Goal: Obtain resource: Download file/media

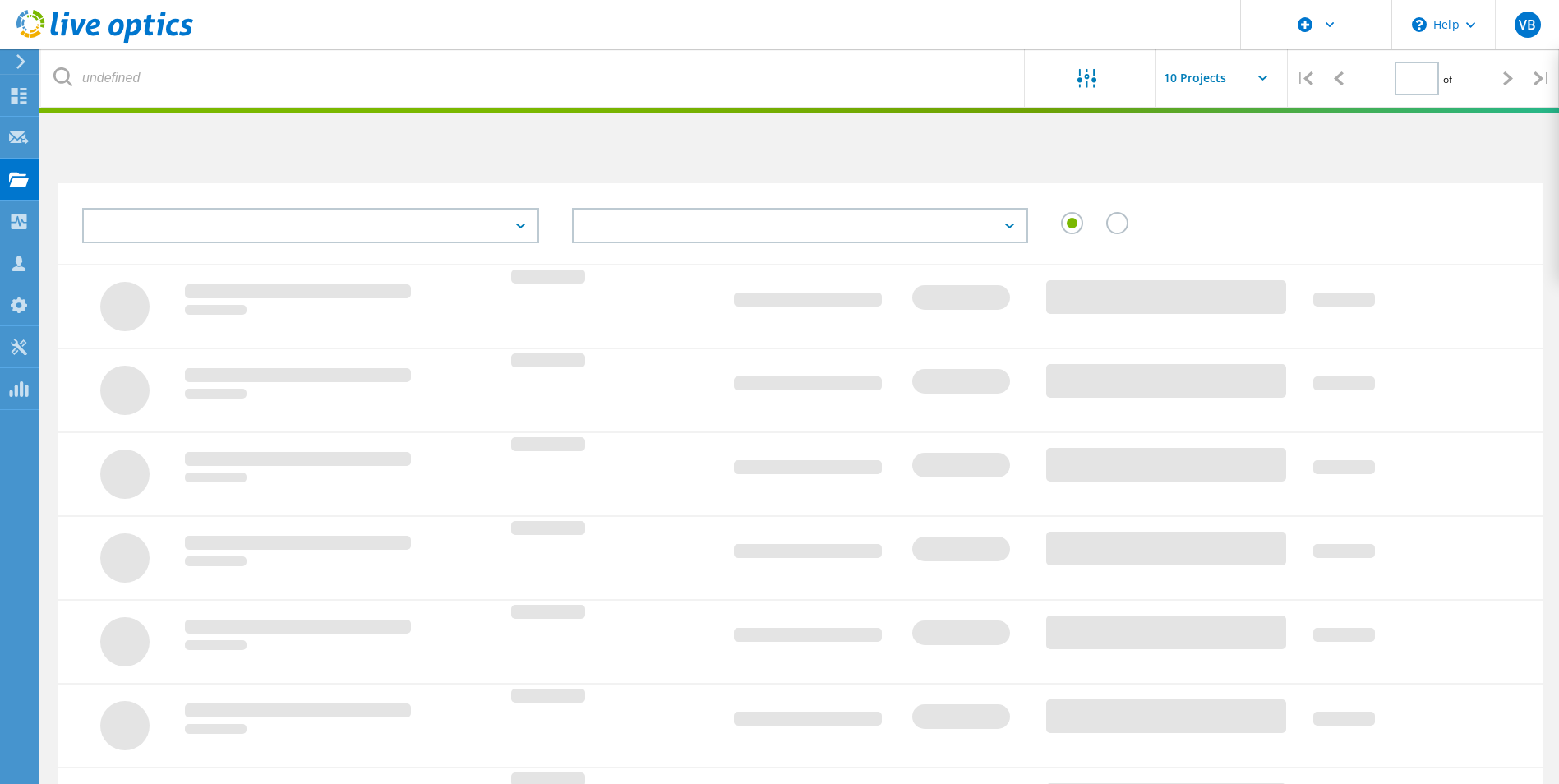
type input "1"
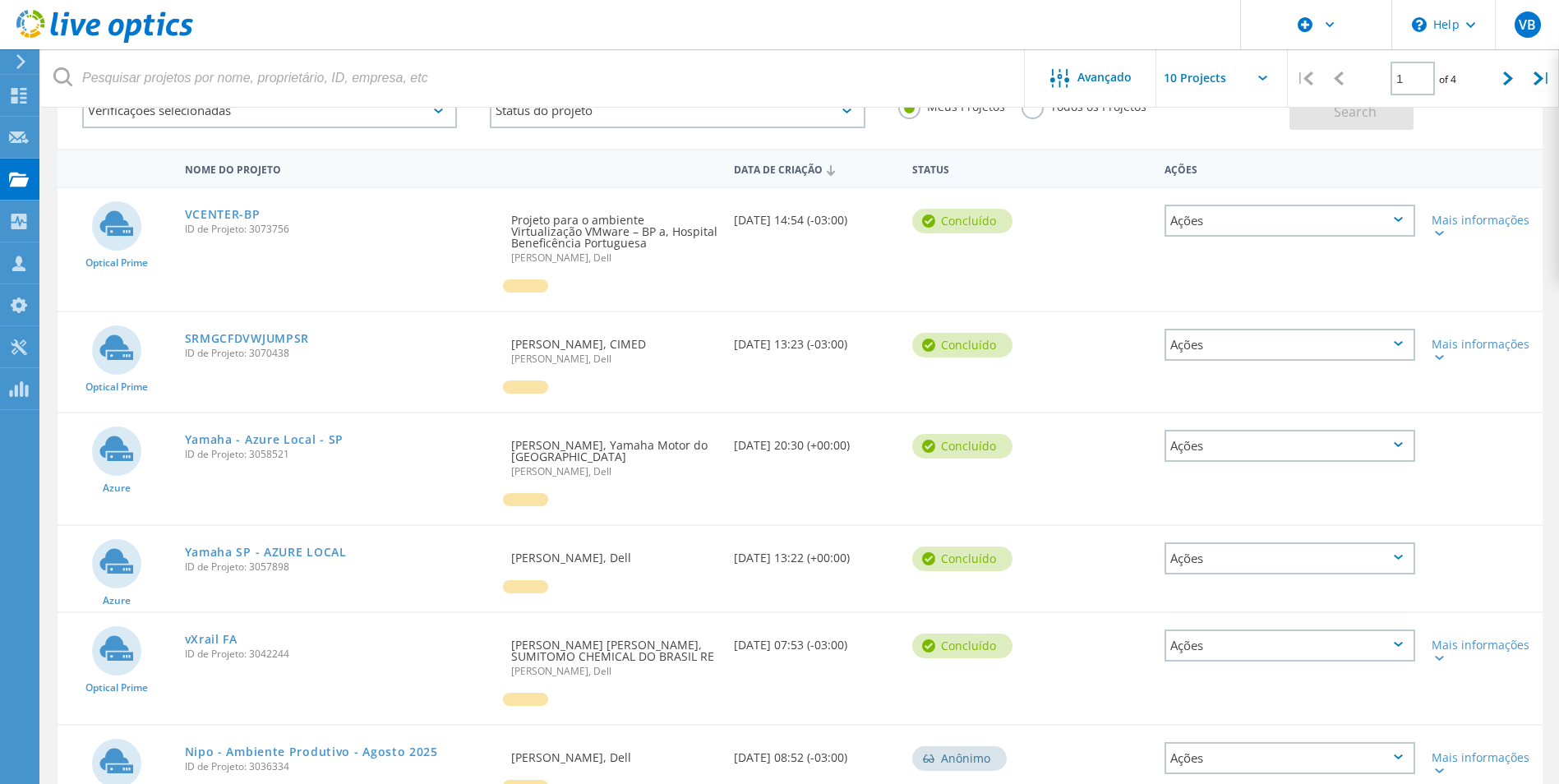
scroll to position [82, 0]
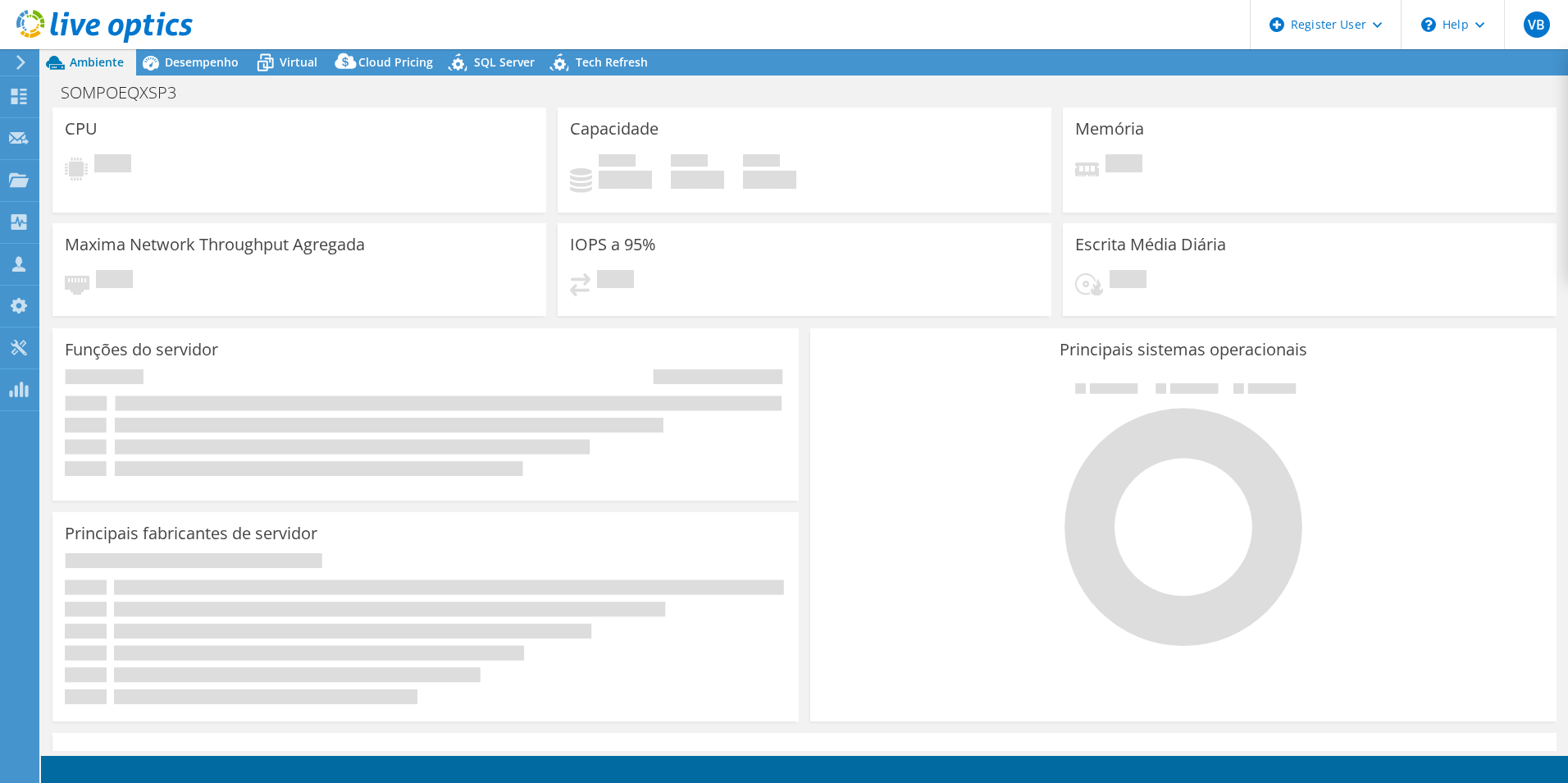
select select "SouthAmerica"
select select "BRL"
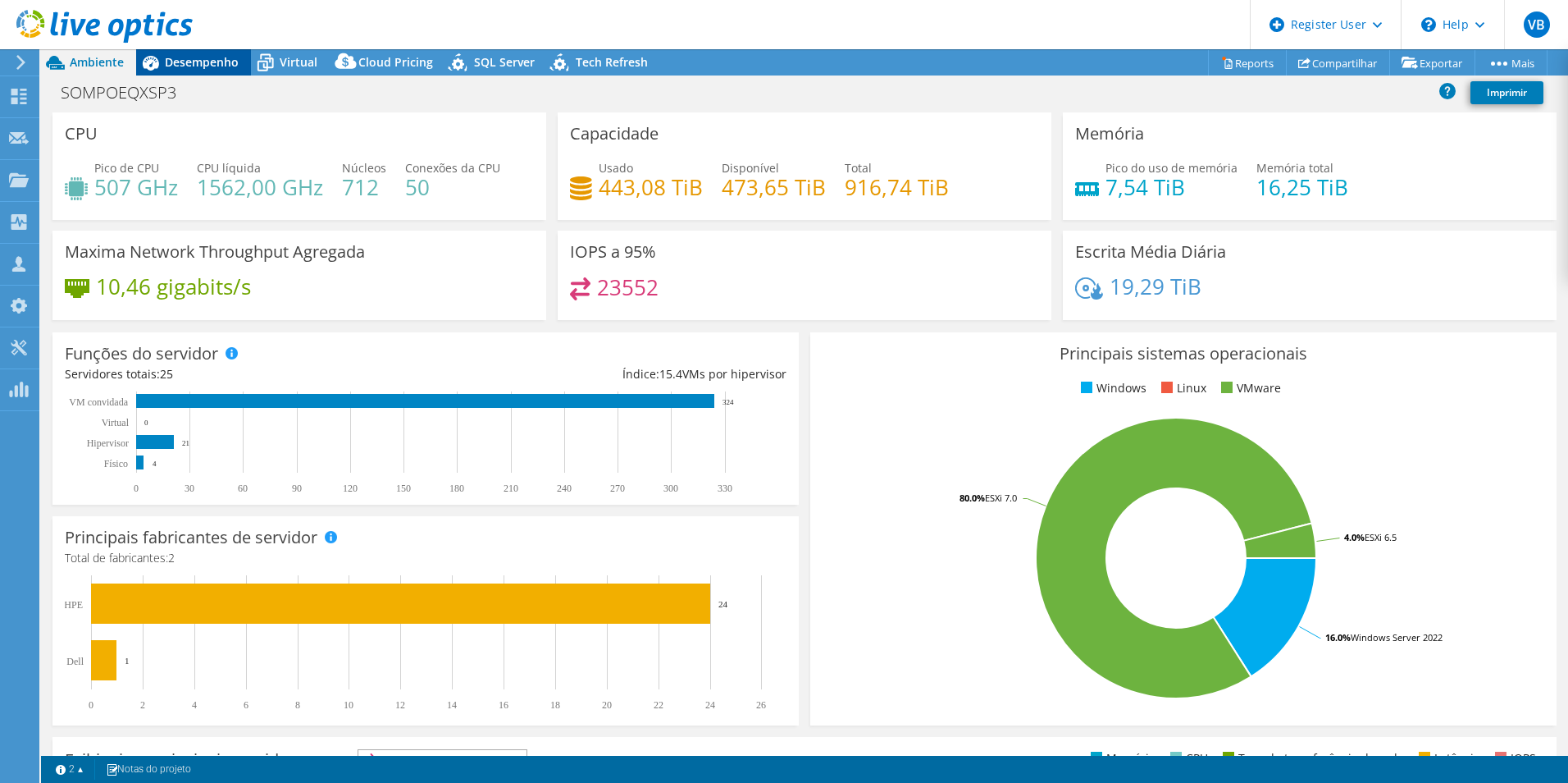
click at [212, 56] on span "Desempenho" at bounding box center [202, 62] width 74 height 15
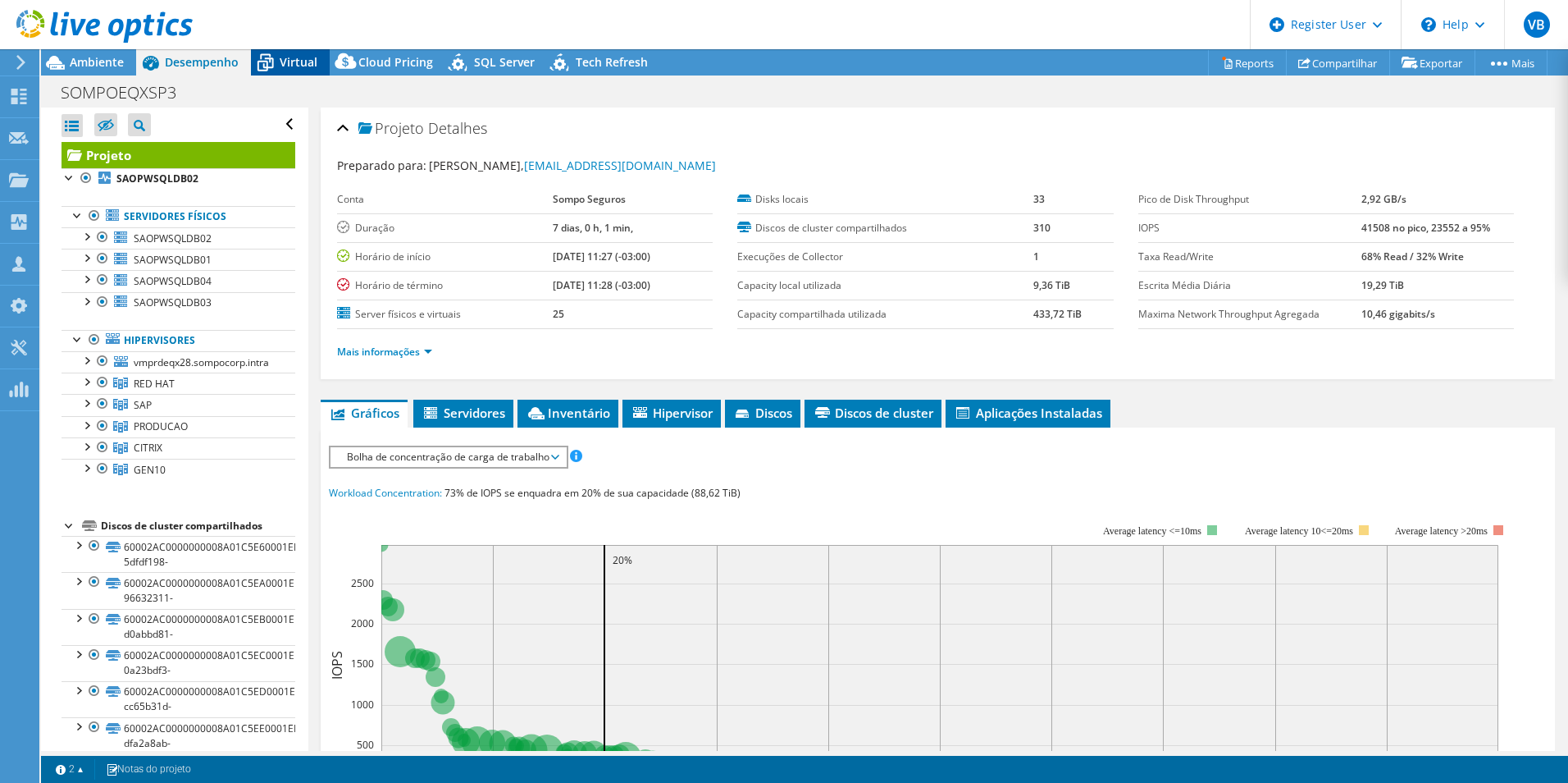
click at [287, 60] on span "Virtual" at bounding box center [299, 62] width 38 height 15
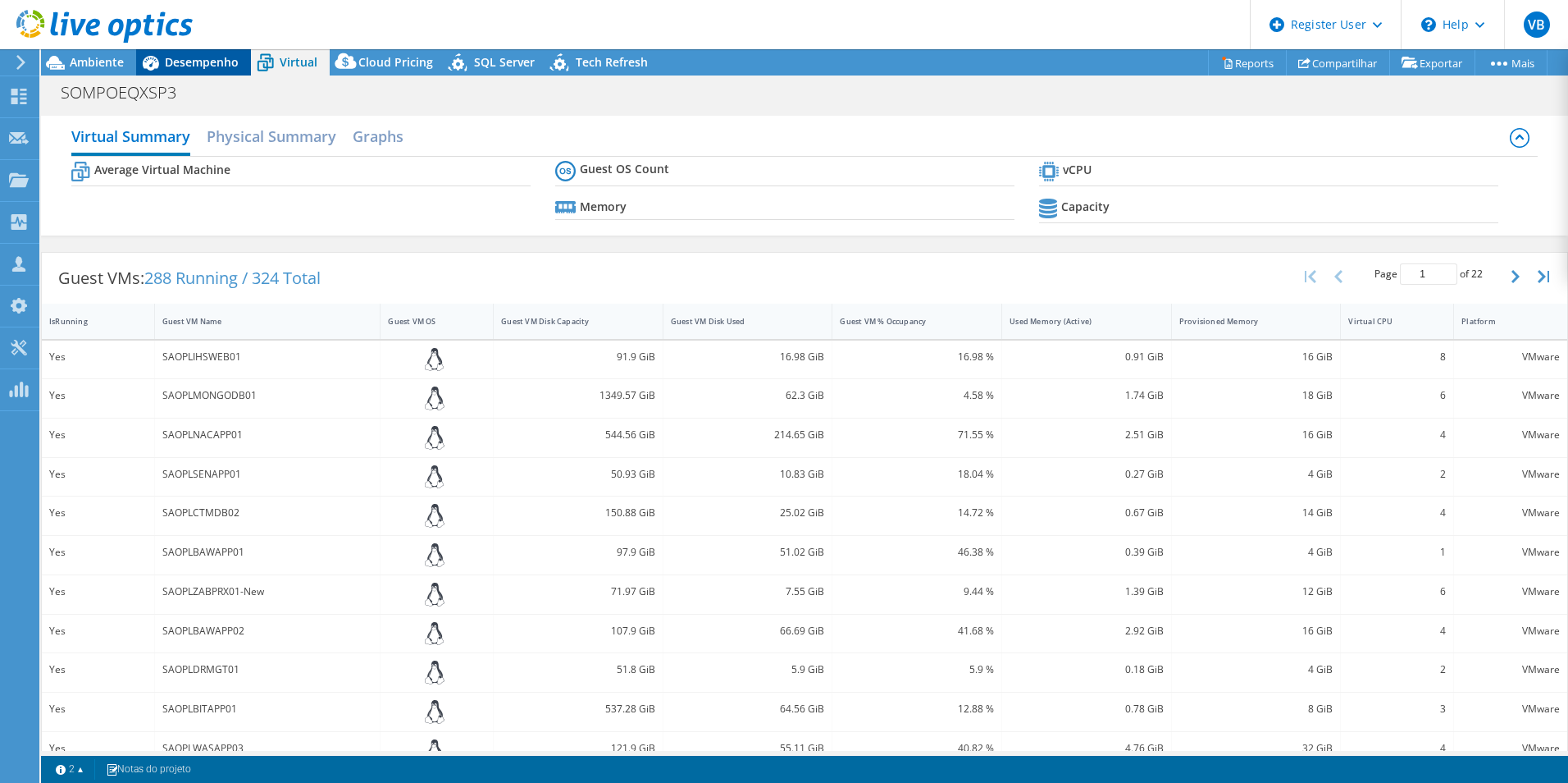
click at [182, 63] on span "Desempenho" at bounding box center [202, 62] width 74 height 15
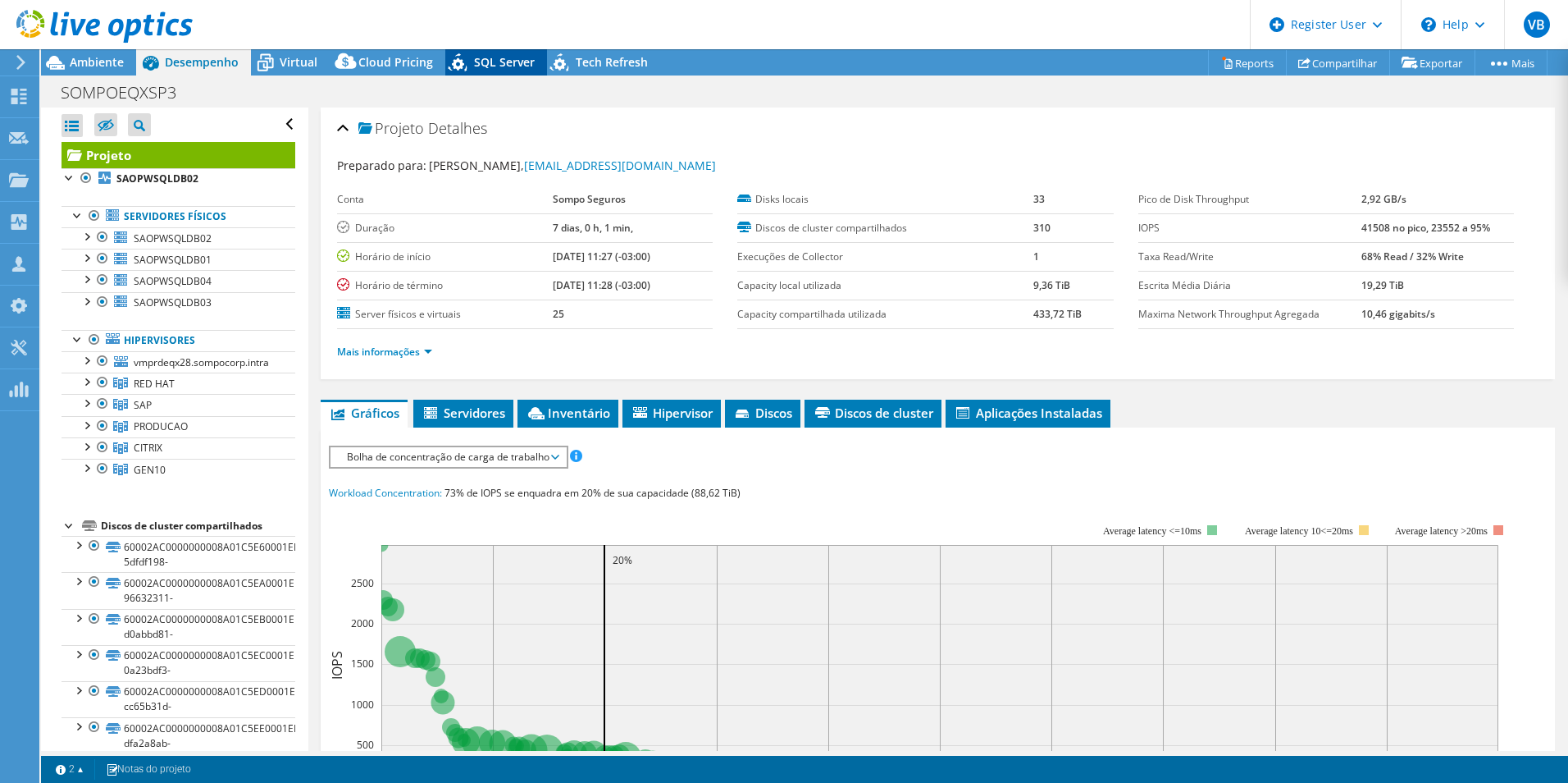
click at [493, 51] on div "SQL Server" at bounding box center [496, 62] width 102 height 27
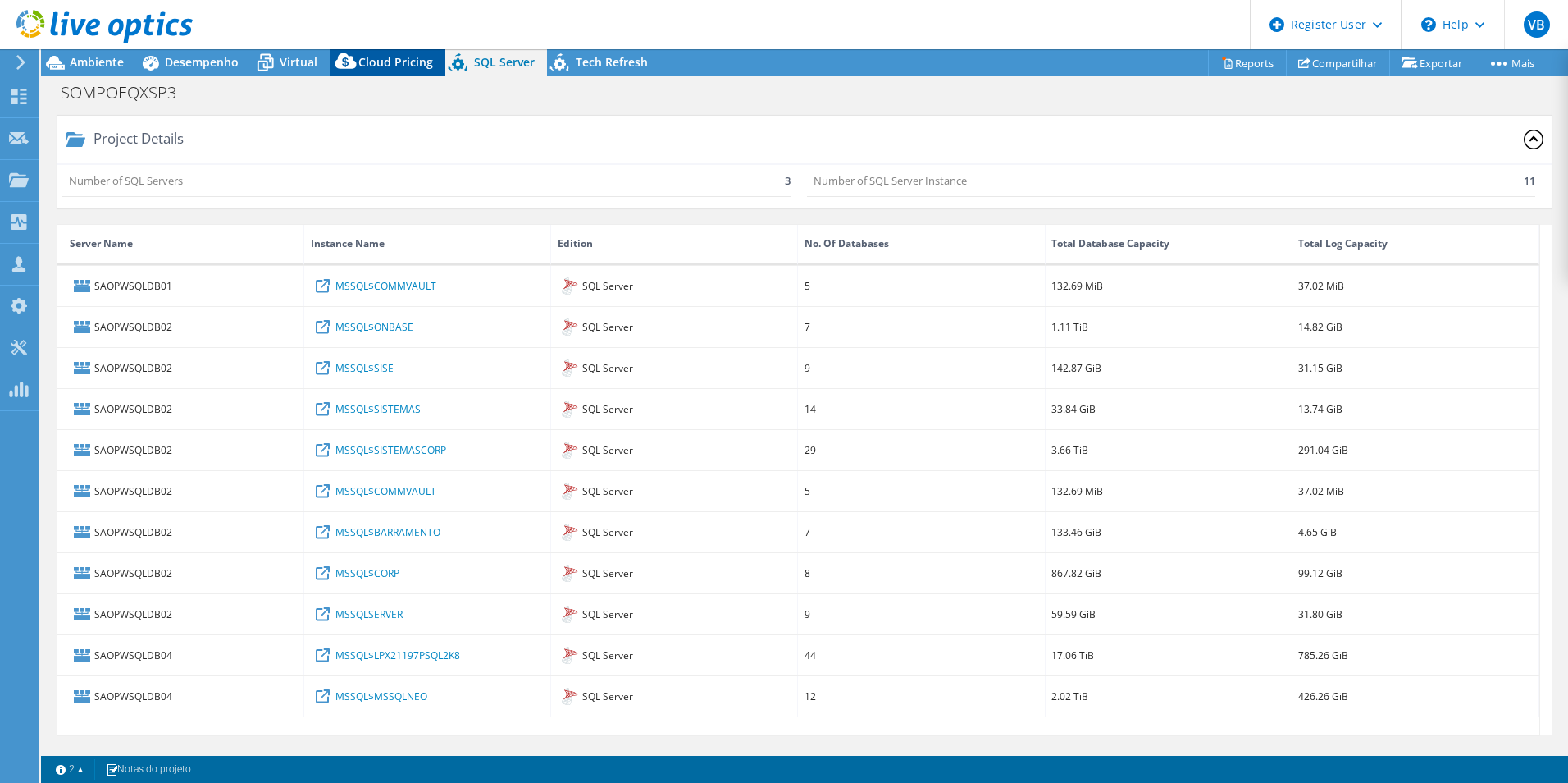
click at [383, 56] on span "Cloud Pricing" at bounding box center [395, 62] width 74 height 15
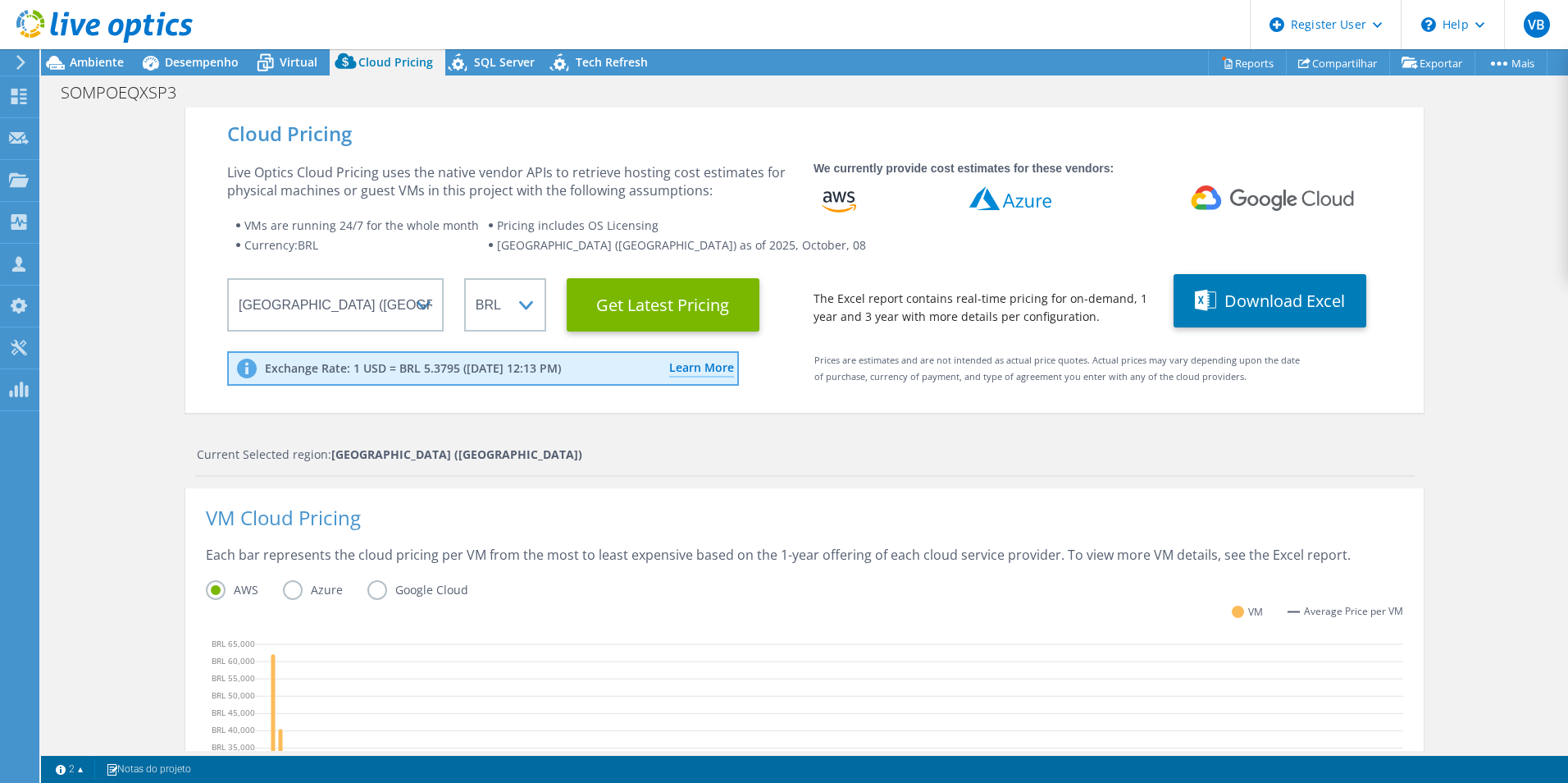
click at [583, 80] on div "SOMPOEQXSP3 Imprimir" at bounding box center [804, 92] width 1527 height 30
click at [583, 66] on span "Tech Refresh" at bounding box center [612, 62] width 72 height 15
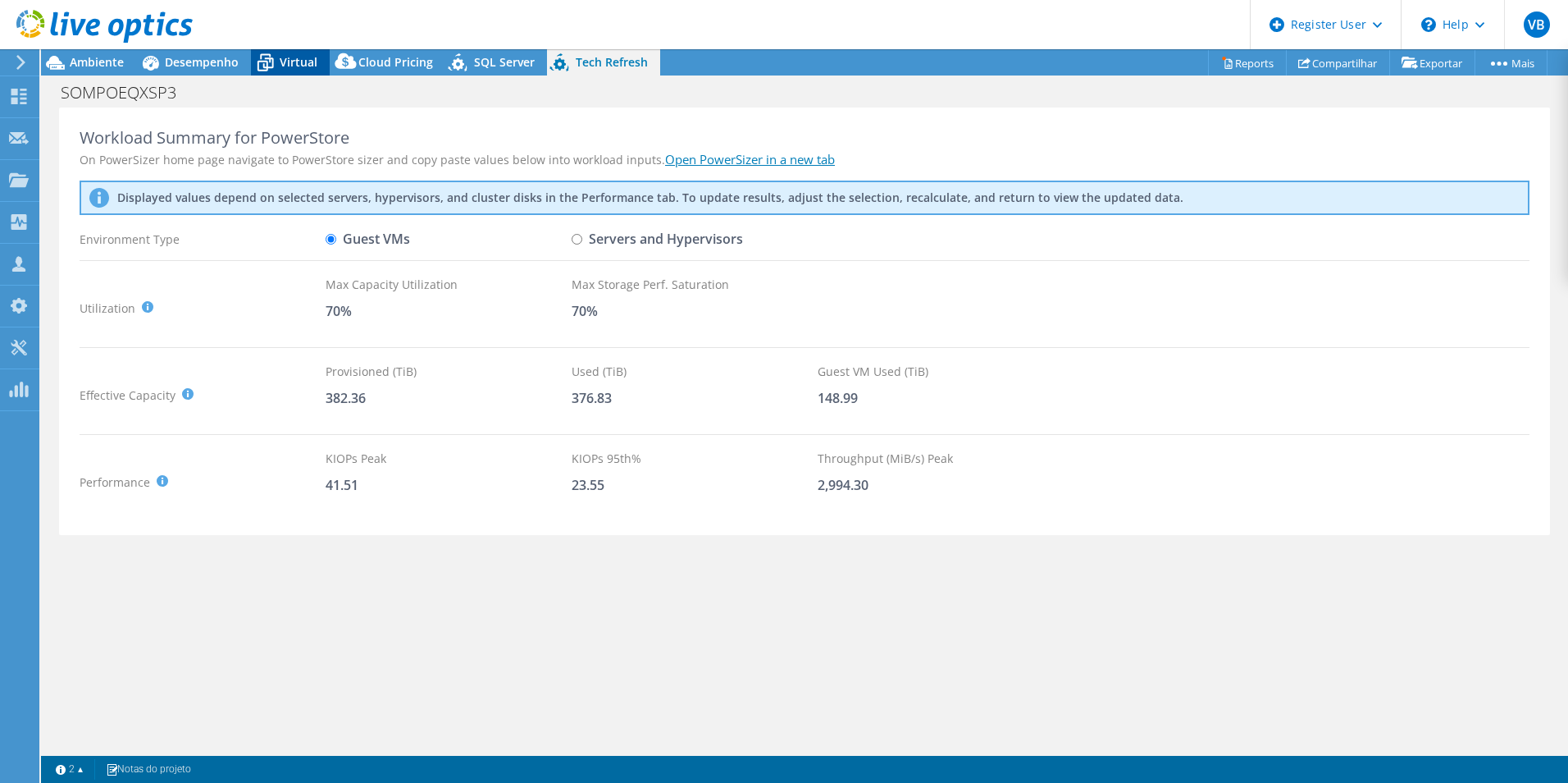
click at [288, 62] on span "Virtual" at bounding box center [299, 62] width 38 height 15
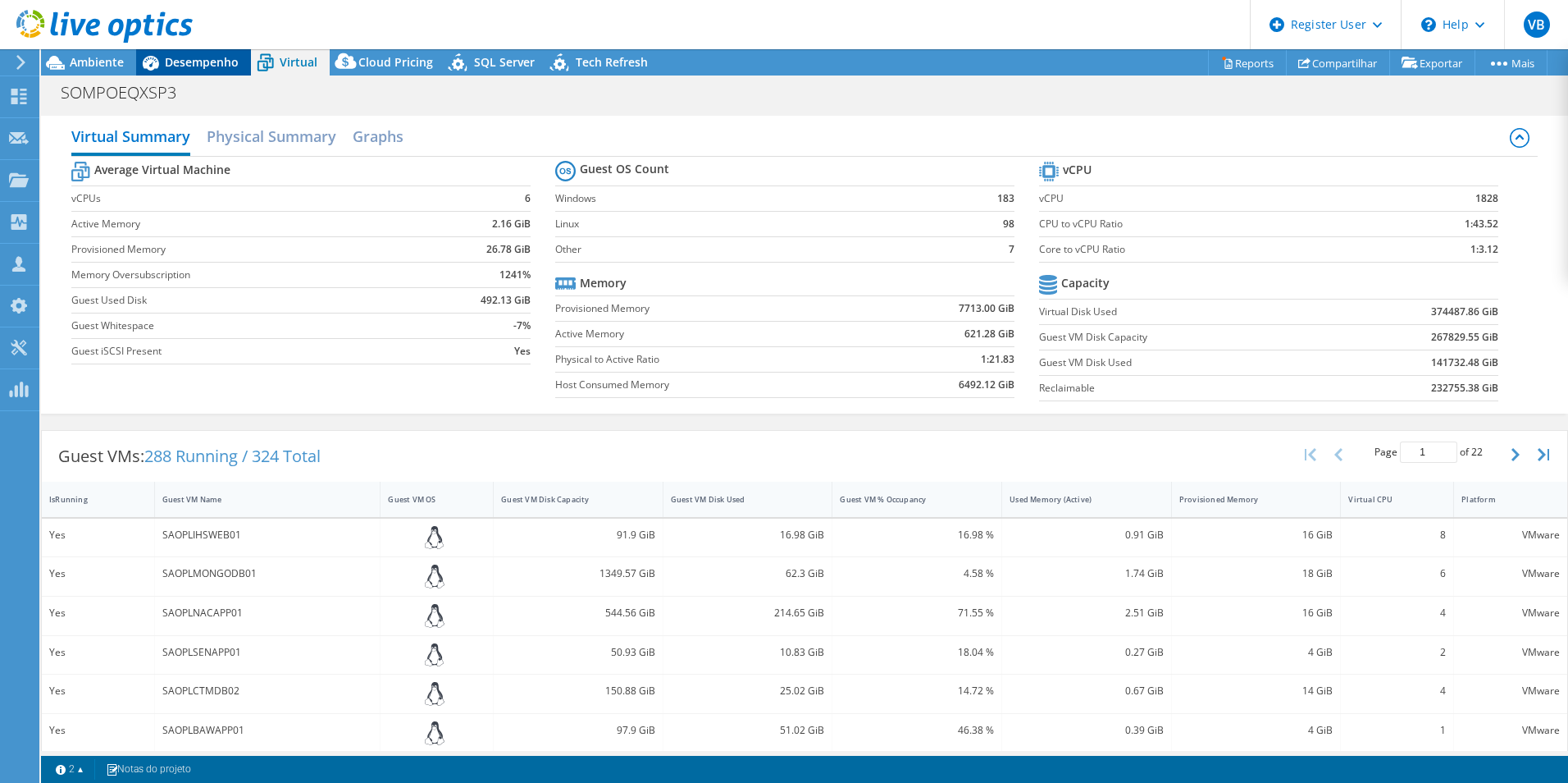
click at [169, 68] on span "Desempenho" at bounding box center [202, 62] width 74 height 15
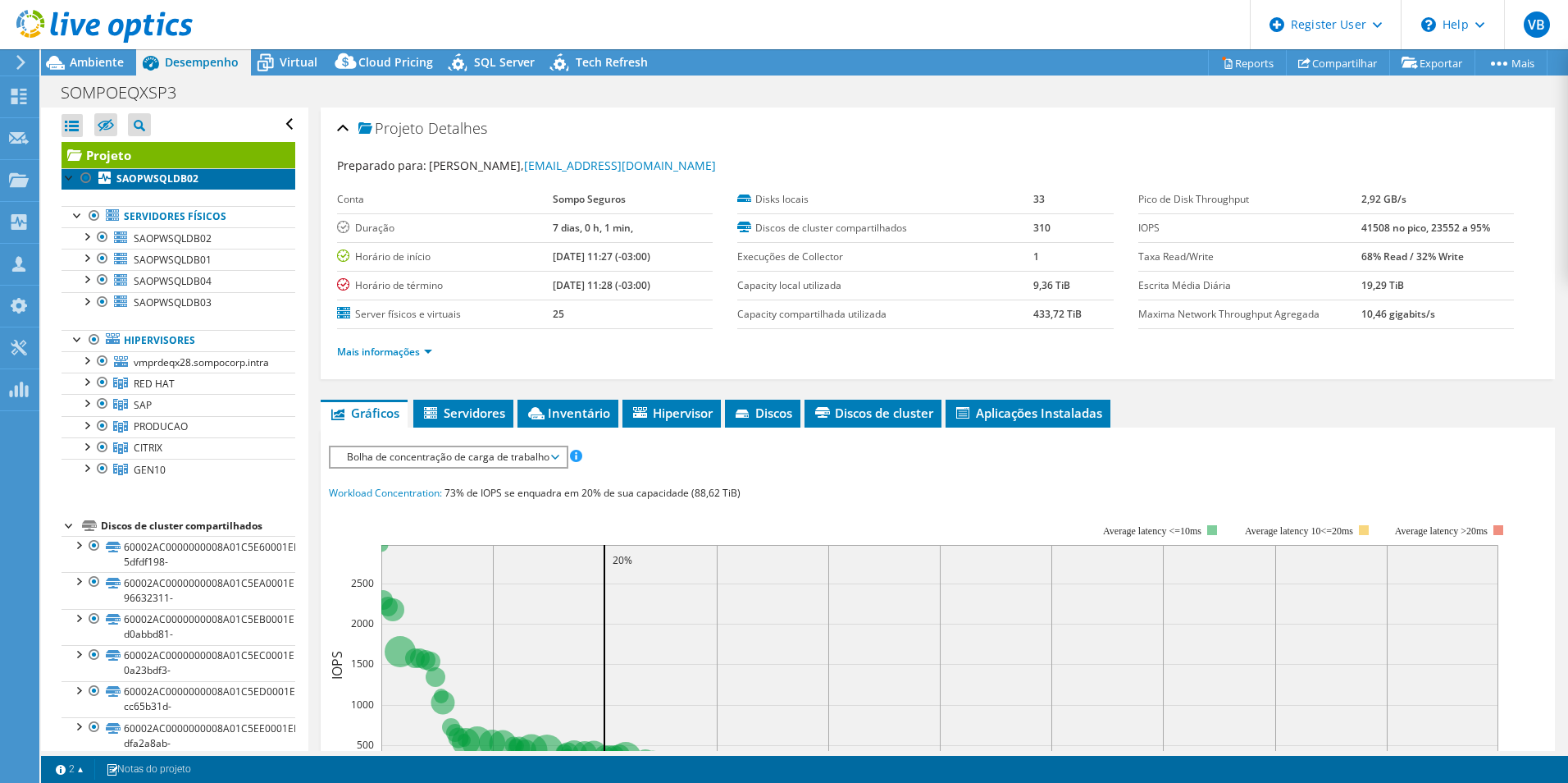
click at [168, 180] on b "SAOPWSQLDB02" at bounding box center [157, 178] width 82 height 14
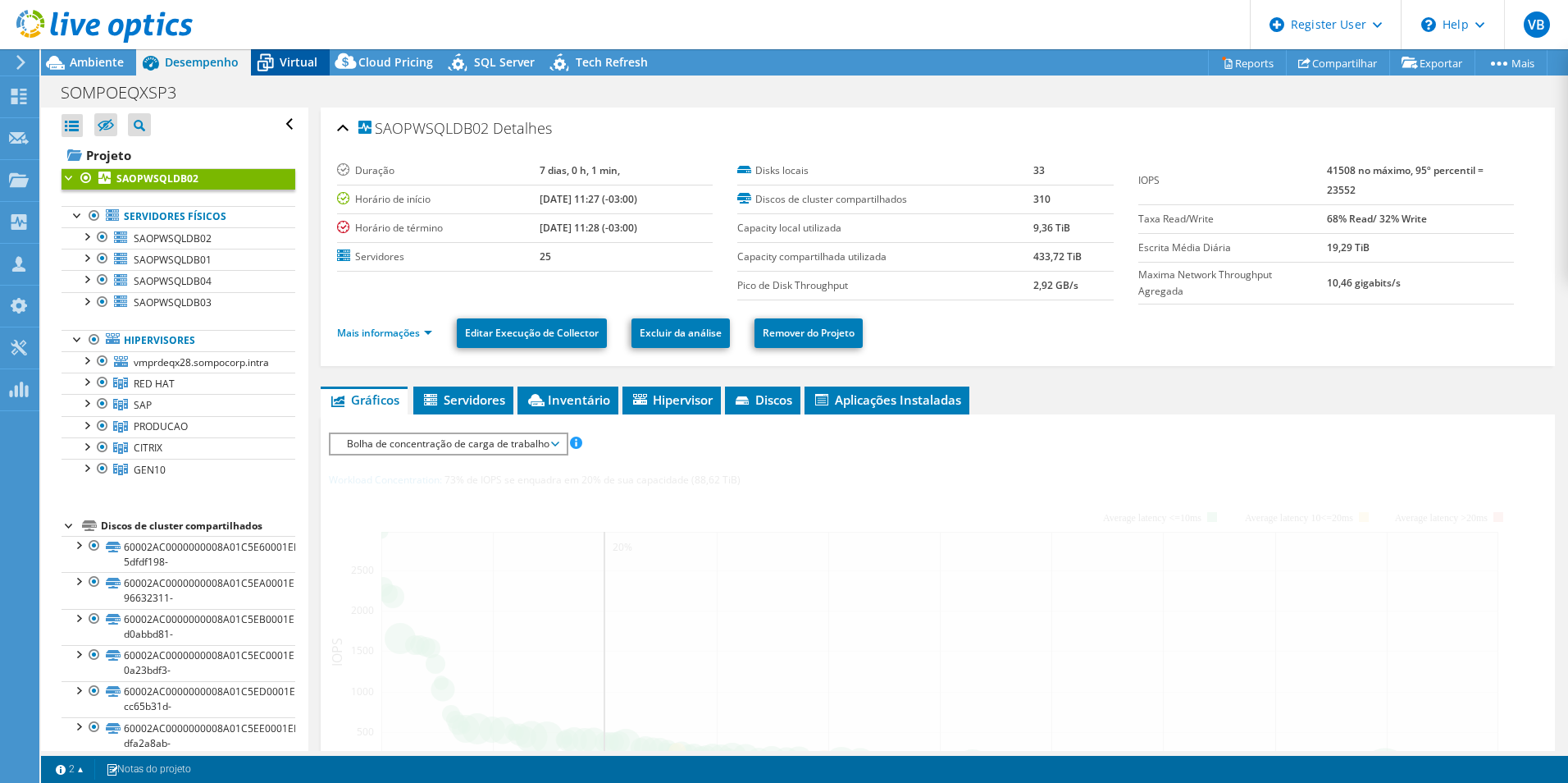
click at [281, 64] on span "Virtual" at bounding box center [299, 62] width 38 height 15
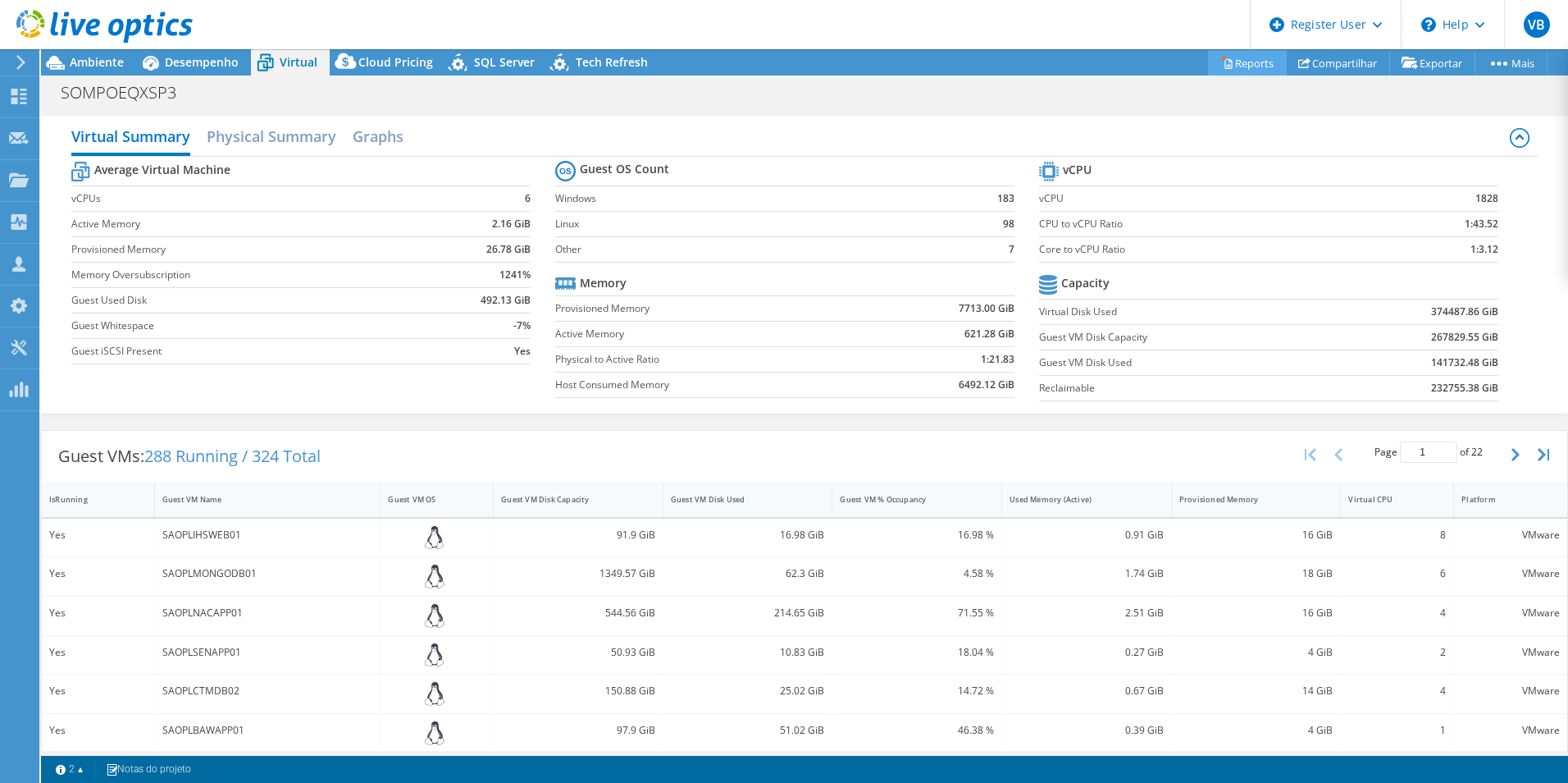
click at [1224, 65] on link "Reports" at bounding box center [1247, 62] width 79 height 26
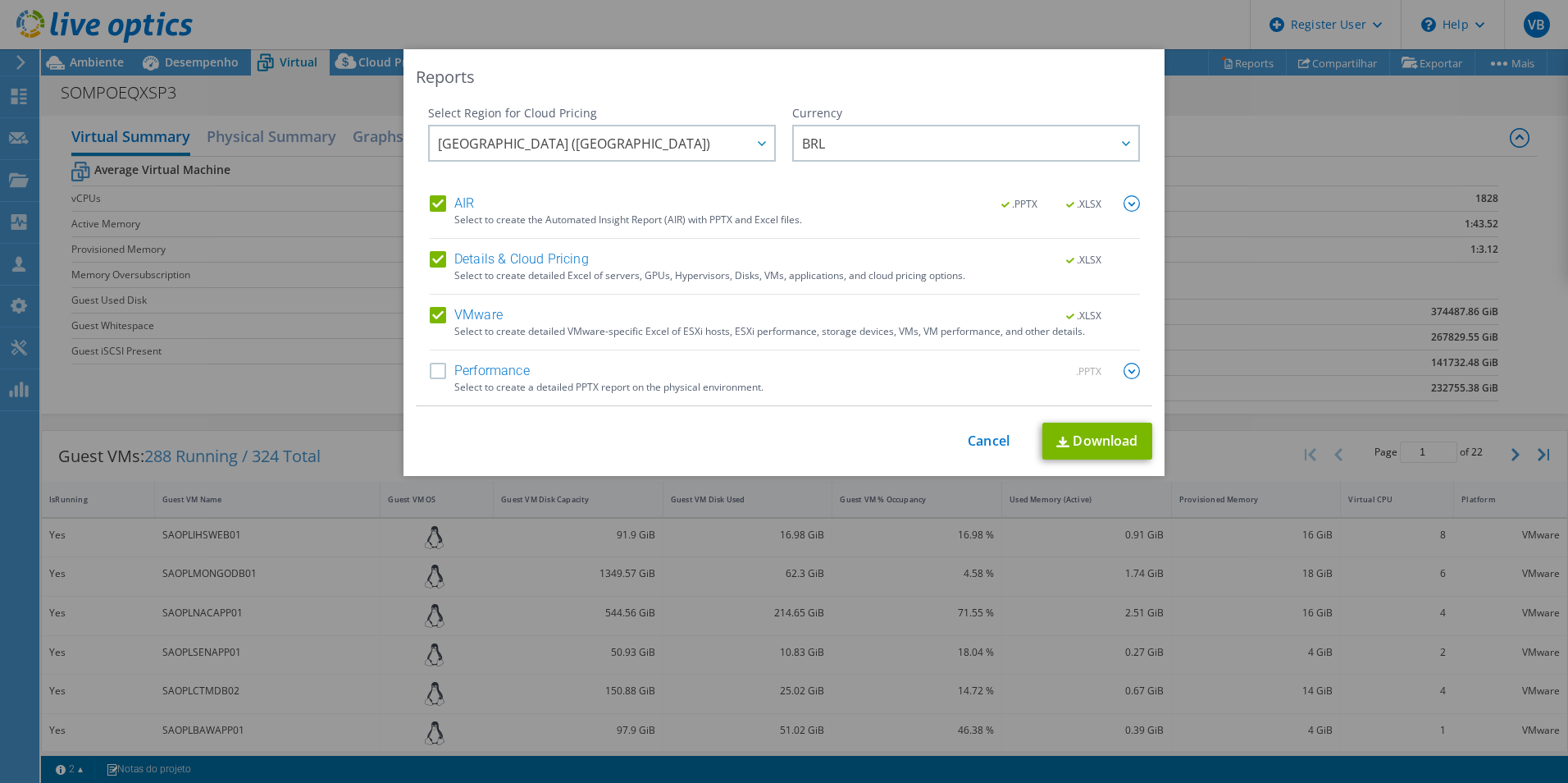
click at [435, 259] on label "Details & Cloud Pricing" at bounding box center [509, 258] width 159 height 16
click at [0, 0] on input "Details & Cloud Pricing" at bounding box center [0, 0] width 0 height 0
click at [432, 205] on label "AIR" at bounding box center [452, 203] width 44 height 16
click at [0, 0] on input "AIR" at bounding box center [0, 0] width 0 height 0
click at [1095, 442] on link "Download" at bounding box center [1097, 441] width 109 height 37
